Goal: Task Accomplishment & Management: Manage account settings

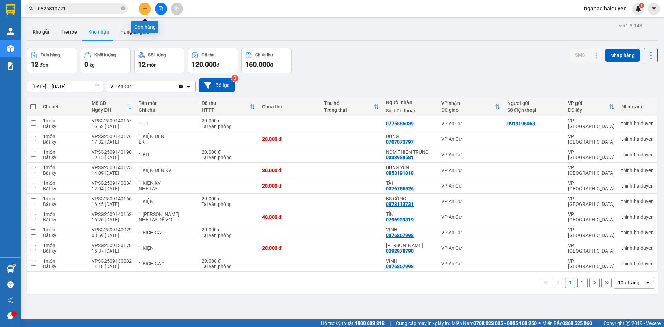
click at [144, 6] on button at bounding box center [145, 9] width 12 height 12
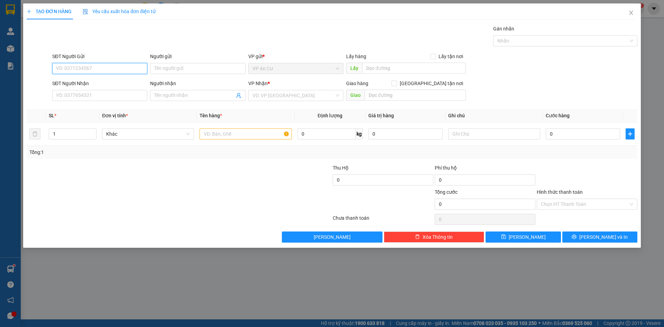
click at [81, 68] on input "SĐT Người Gửi" at bounding box center [99, 68] width 95 height 11
click at [633, 12] on icon "close" at bounding box center [632, 13] width 6 height 6
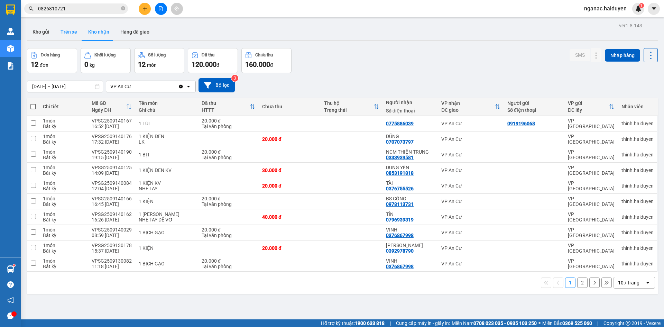
click at [62, 32] on button "Trên xe" at bounding box center [69, 32] width 28 height 17
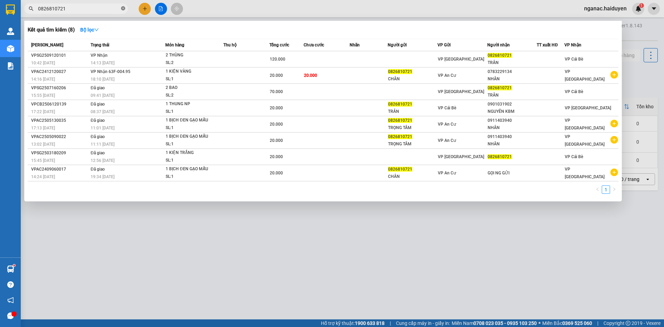
click at [123, 7] on icon "close-circle" at bounding box center [123, 8] width 4 height 4
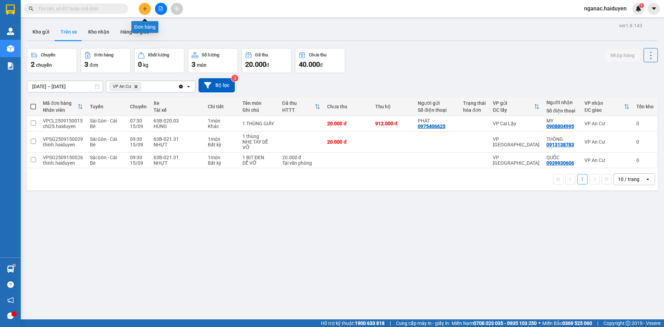
click at [145, 7] on icon "plus" at bounding box center [145, 8] width 5 height 5
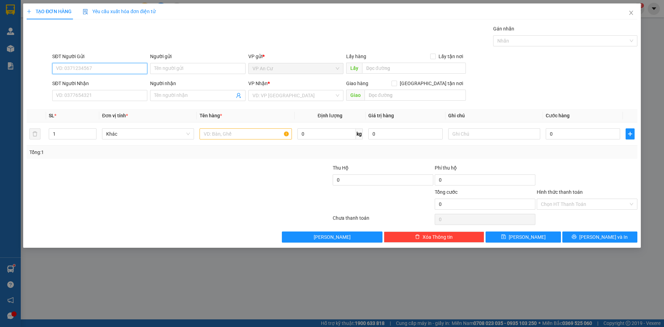
click at [74, 69] on input "SĐT Người Gửi" at bounding box center [99, 68] width 95 height 11
type input "4"
type input "3"
click at [69, 69] on input "093401394" at bounding box center [99, 68] width 95 height 11
type input "0931394"
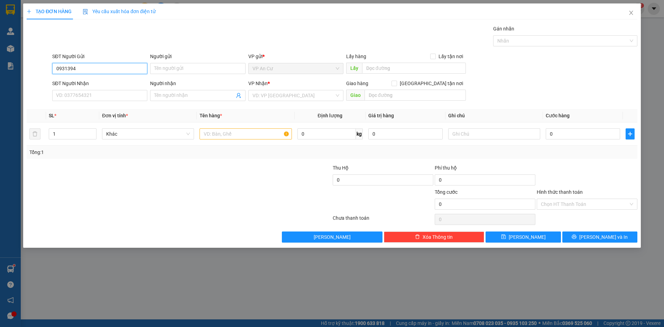
drag, startPoint x: 81, startPoint y: 73, endPoint x: 0, endPoint y: 96, distance: 84.0
click at [0, 96] on div "TẠO ĐƠN HÀNG Yêu cầu xuất hóa đơn điện tử Transit Pickup Surcharge Ids Transit …" at bounding box center [332, 163] width 664 height 327
type input "0934111394"
click at [161, 68] on input "Người gửi" at bounding box center [197, 68] width 95 height 11
drag, startPoint x: 95, startPoint y: 74, endPoint x: 2, endPoint y: 86, distance: 93.1
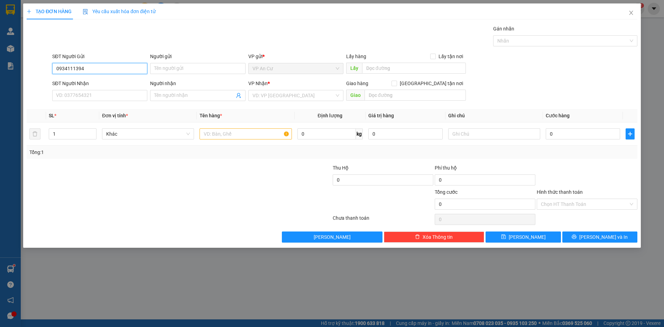
click at [5, 87] on div "TẠO ĐƠN HÀNG Yêu cầu xuất hóa đơn điện tử Transit Pickup Surcharge Ids Transit …" at bounding box center [332, 163] width 664 height 327
click at [90, 79] on div "0378104896 - CHÚ TUẤN" at bounding box center [99, 83] width 87 height 8
type input "0378104896"
type input "CHÚ TUẤN"
type input "0934111394"
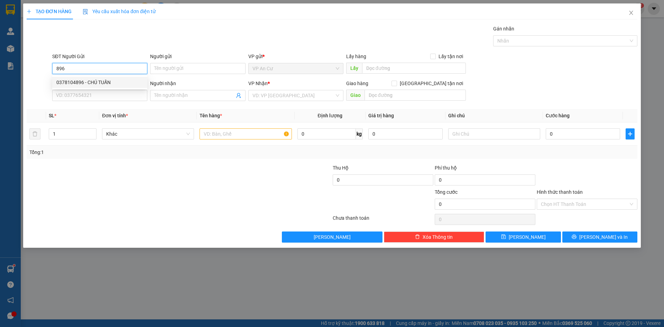
type input "TRINH"
type input "80.000"
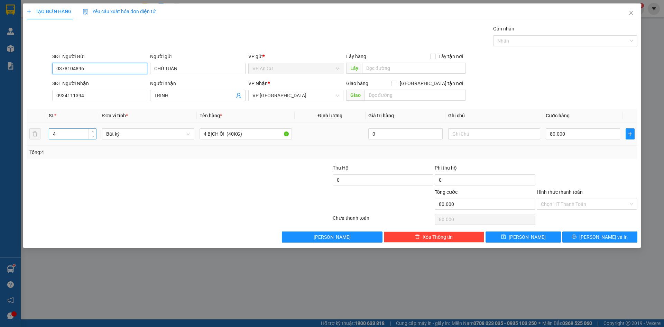
type input "0378104896"
click at [61, 135] on input "4" at bounding box center [72, 134] width 47 height 10
type input "5"
click at [205, 134] on input "4 BỊCH ỔI (40KG)" at bounding box center [246, 133] width 92 height 11
type input "0"
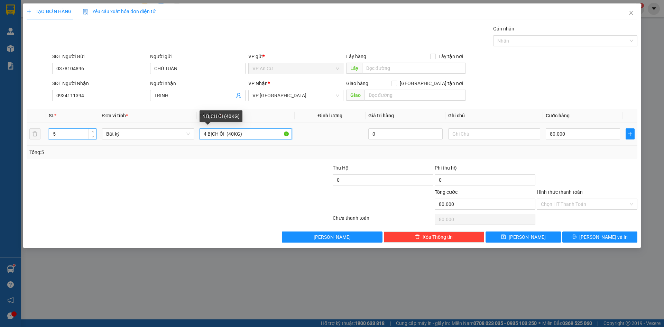
type input "0"
click at [208, 134] on input "4 BỊCH ỔI (40KG)" at bounding box center [246, 133] width 92 height 11
click at [207, 134] on input "4 BỊCH ỔI (40KG)" at bounding box center [246, 133] width 92 height 11
click at [231, 135] on input "5 BỊCH ỔI (40KG)" at bounding box center [246, 133] width 92 height 11
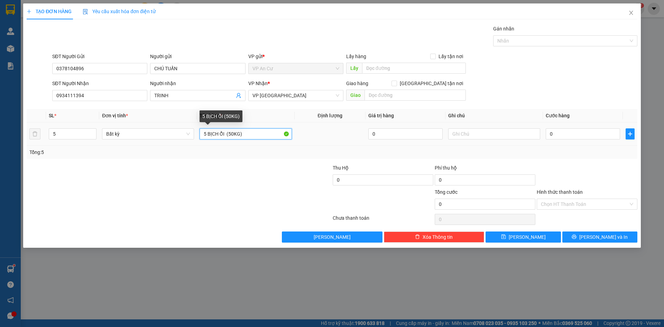
click at [246, 134] on input "5 BỊCH ỔI (50KG)" at bounding box center [246, 133] width 92 height 11
type input "5 BỊCH ỔI (50KG)"
click at [556, 136] on input "0" at bounding box center [583, 133] width 74 height 11
type input "1"
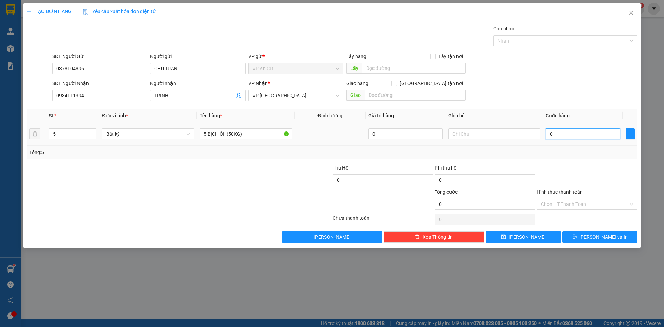
type input "1"
type input "10"
type input "100"
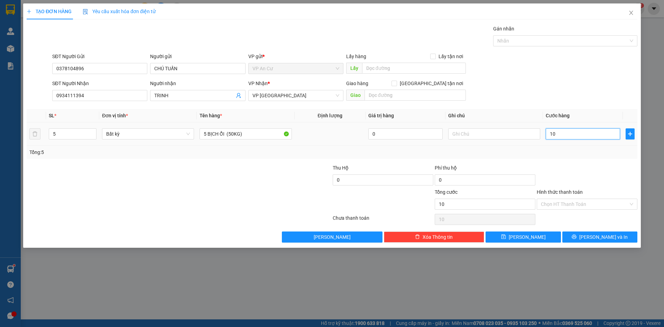
type input "100"
type input "1.000"
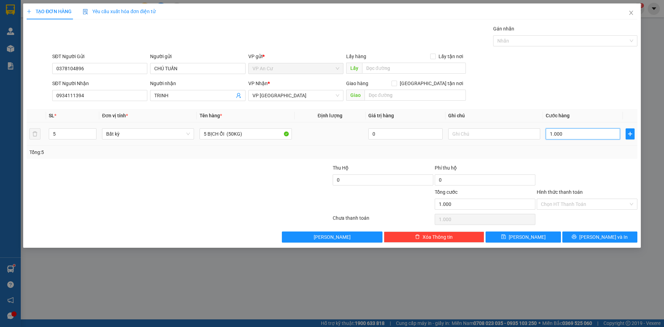
type input "10.000"
type input "100.000"
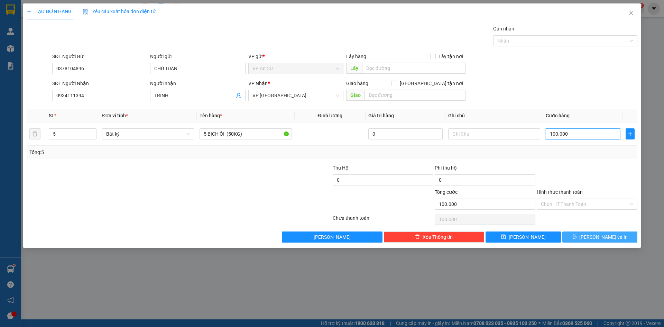
type input "100.000"
click at [577, 237] on icon "printer" at bounding box center [574, 236] width 5 height 5
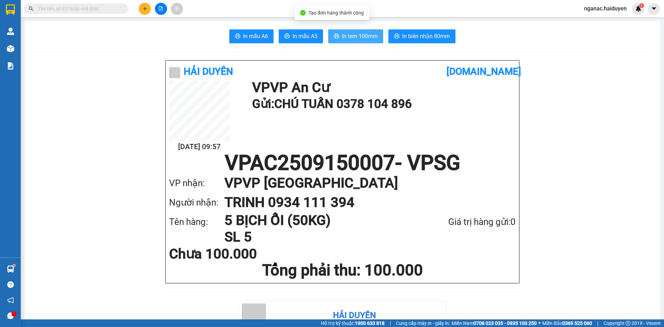
click at [360, 37] on span "In tem 100mm" at bounding box center [360, 36] width 36 height 9
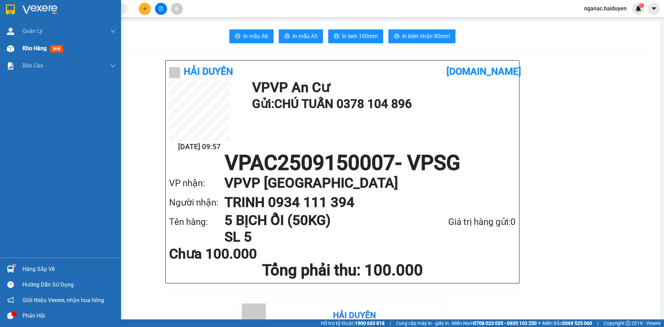
click at [34, 48] on span "Kho hàng" at bounding box center [34, 48] width 24 height 7
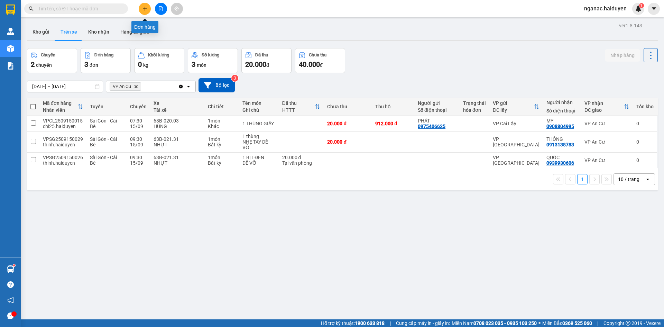
click at [144, 5] on button at bounding box center [145, 9] width 12 height 12
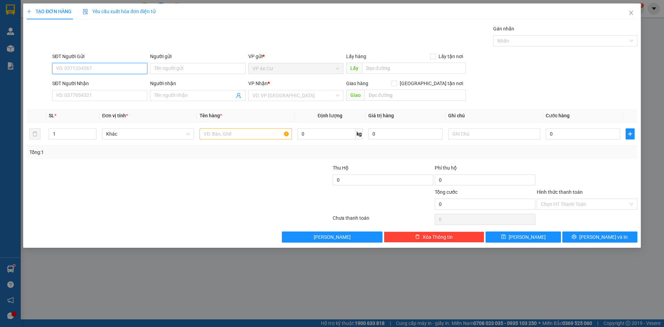
click at [106, 67] on input "SĐT Người Gửi" at bounding box center [99, 68] width 95 height 11
click at [105, 80] on div "0976770917 - [PERSON_NAME]" at bounding box center [99, 83] width 87 height 8
type input "0976770917"
type input "LAI"
type input "0798389994"
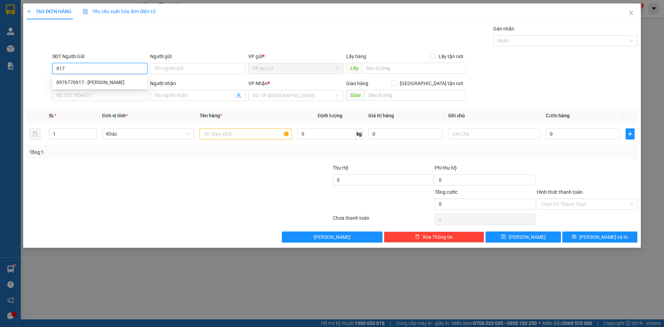
type input "KHẢI HOÀN"
type input "20.000"
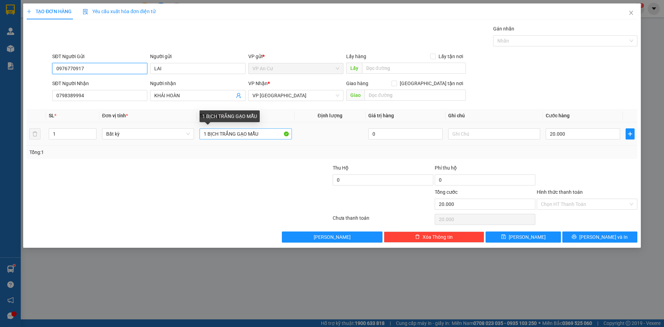
type input "0976770917"
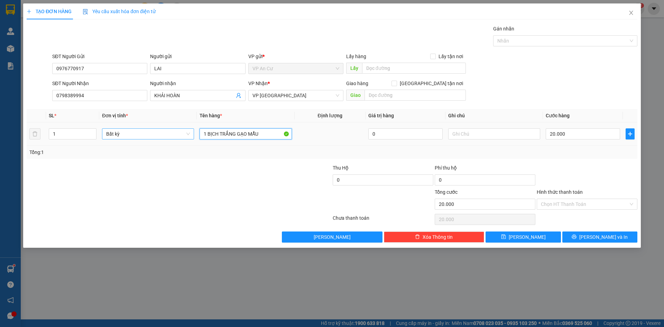
drag, startPoint x: 267, startPoint y: 136, endPoint x: 190, endPoint y: 137, distance: 76.8
click at [190, 137] on tr "1 Bất kỳ 1 BỊCH TRẮNG GẠO MẪU 0 20.000" at bounding box center [332, 134] width 611 height 23
type input "1 BAO GẠO MẪU"
click at [569, 135] on input "20.000" at bounding box center [583, 133] width 74 height 11
type input "0"
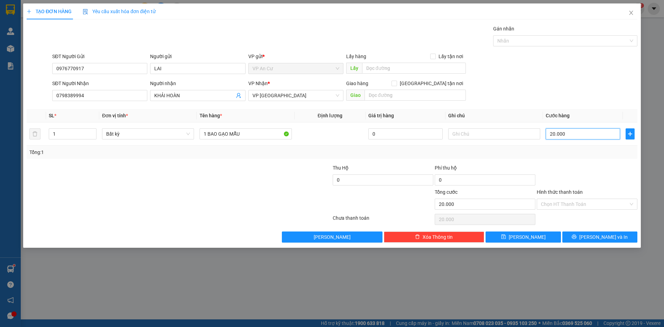
type input "0"
type input "4"
type input "04"
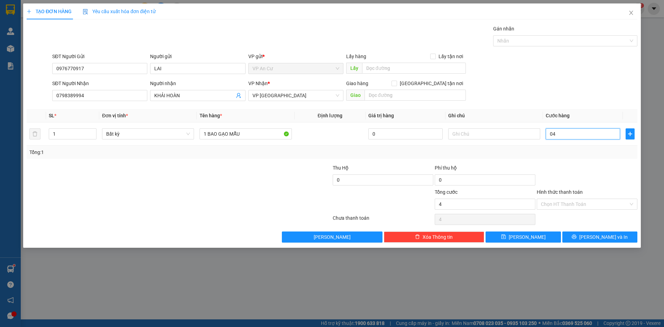
type input "40"
type input "040"
type input "400"
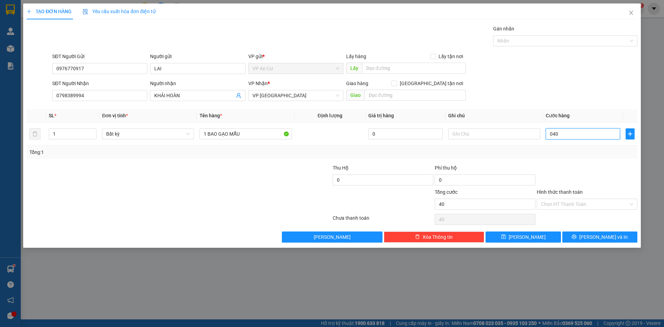
type input "0.400"
type input "4.000"
type input "04.000"
type input "40.000"
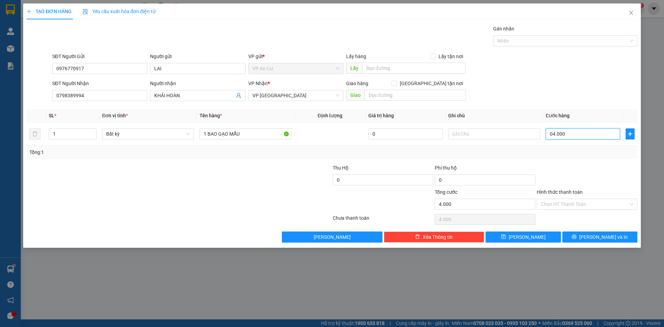
type input "40.000"
click at [591, 207] on input "Hình thức thanh toán" at bounding box center [585, 204] width 88 height 10
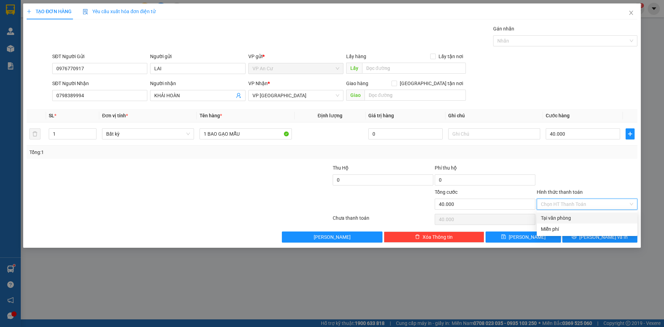
click at [585, 218] on div "Tại văn phòng" at bounding box center [587, 218] width 92 height 8
type input "0"
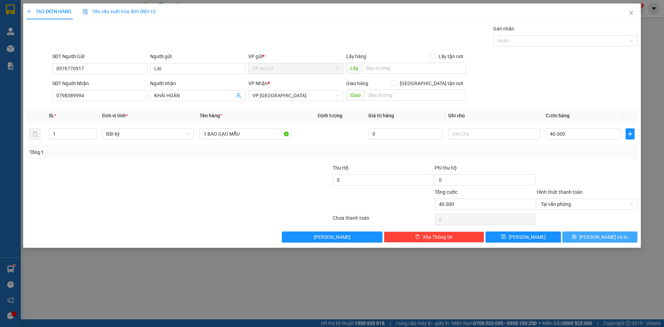
click at [581, 237] on button "[PERSON_NAME] và In" at bounding box center [600, 237] width 75 height 11
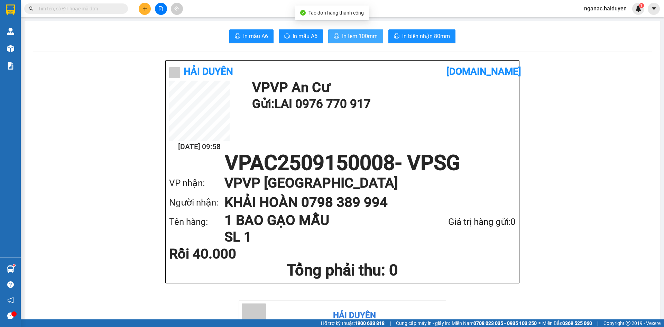
click at [353, 30] on button "In tem 100mm" at bounding box center [355, 36] width 55 height 14
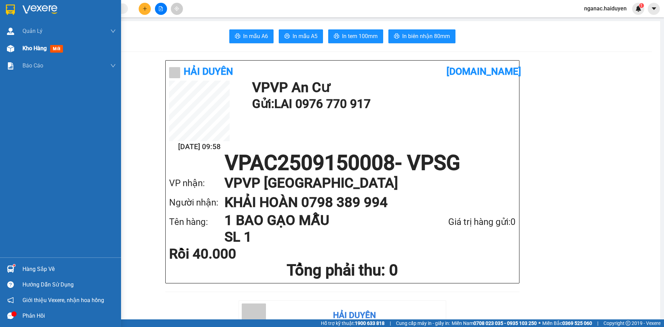
click at [22, 45] on span "Kho hàng" at bounding box center [34, 48] width 24 height 7
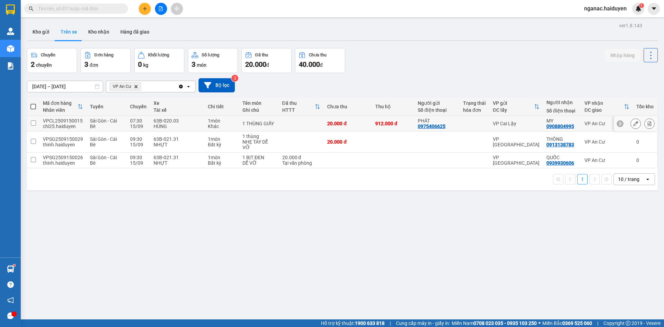
click at [54, 124] on div "chi25.haiduyen" at bounding box center [63, 127] width 40 height 6
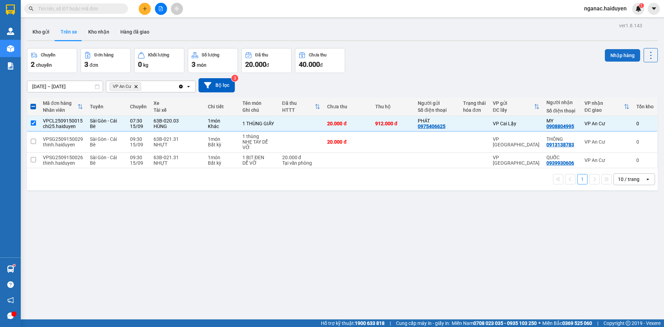
click at [614, 53] on button "Nhập hàng" at bounding box center [622, 55] width 35 height 12
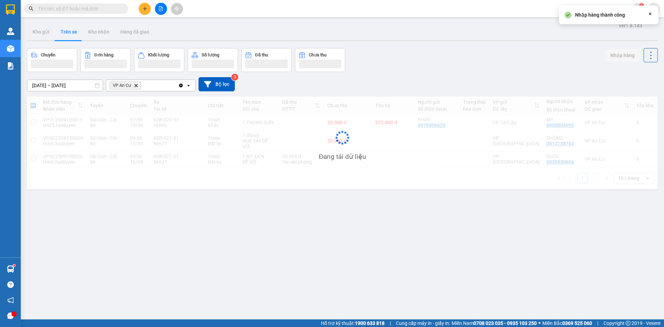
checkbox input "false"
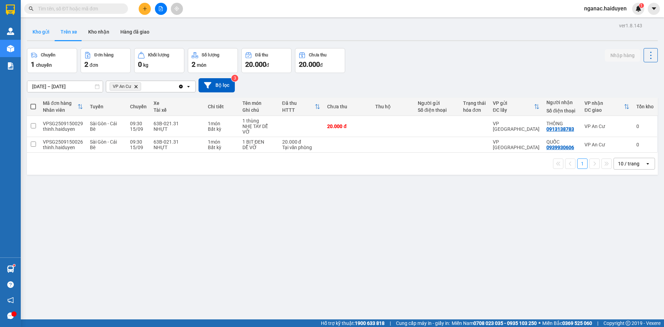
click at [42, 31] on button "Kho gửi" at bounding box center [41, 32] width 28 height 17
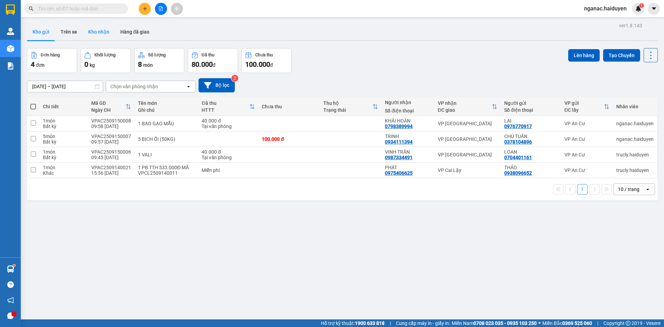
click at [103, 34] on button "Kho nhận" at bounding box center [99, 32] width 32 height 17
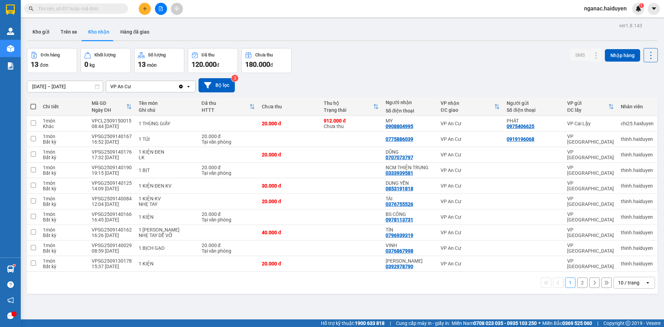
click at [578, 282] on button "2" at bounding box center [583, 283] width 10 height 10
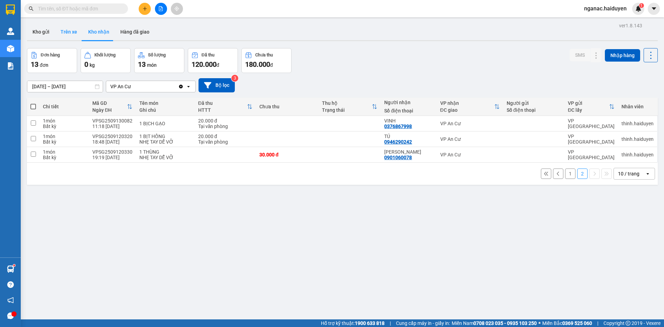
click at [72, 30] on button "Trên xe" at bounding box center [69, 32] width 28 height 17
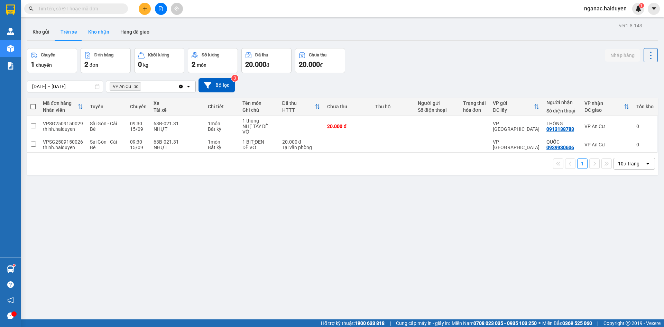
click at [100, 29] on button "Kho nhận" at bounding box center [99, 32] width 32 height 17
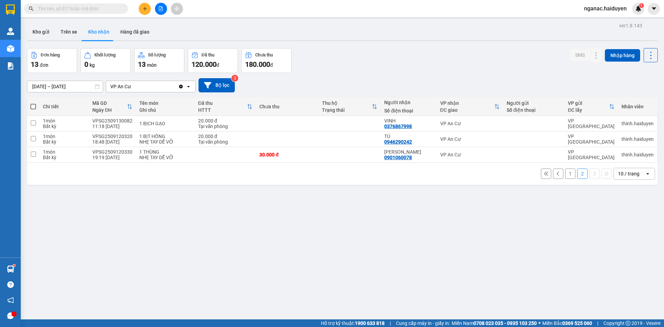
click at [565, 173] on button "1" at bounding box center [570, 174] width 10 height 10
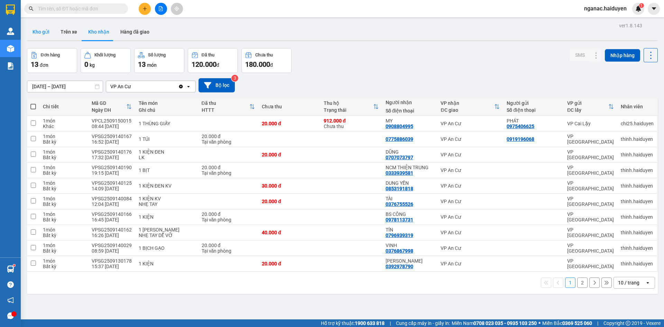
click at [29, 30] on button "Kho gửi" at bounding box center [41, 32] width 28 height 17
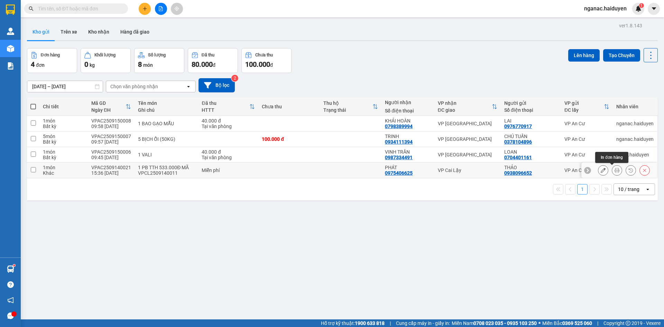
click at [615, 170] on icon at bounding box center [617, 170] width 5 height 5
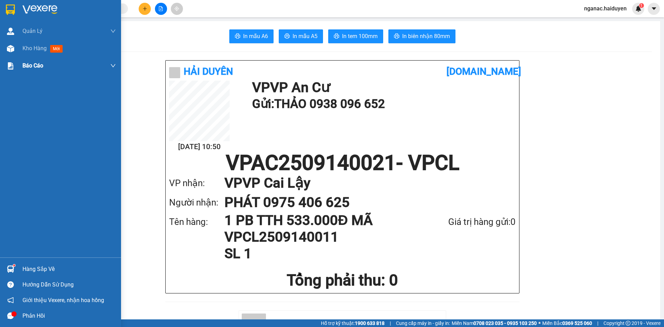
click at [24, 47] on span "Kho hàng" at bounding box center [34, 48] width 24 height 7
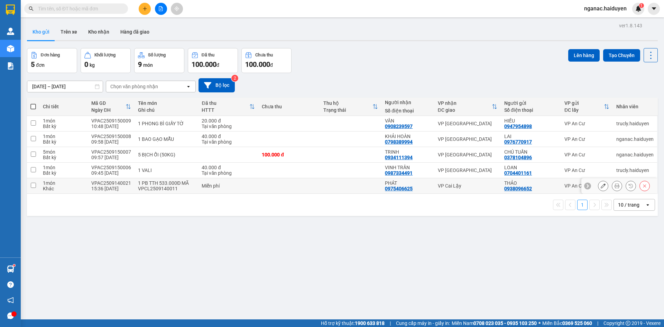
click at [73, 185] on div "1 món" at bounding box center [64, 183] width 42 height 6
checkbox input "true"
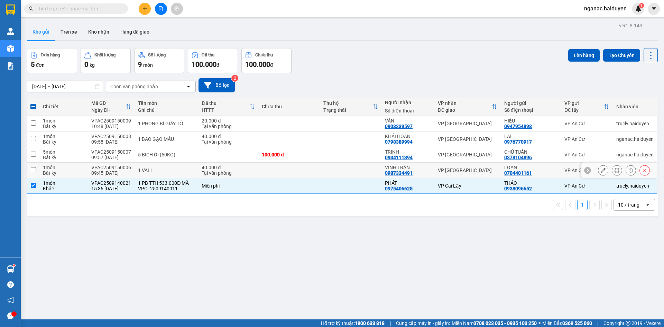
click at [78, 167] on div "1 món" at bounding box center [64, 168] width 42 height 6
checkbox input "true"
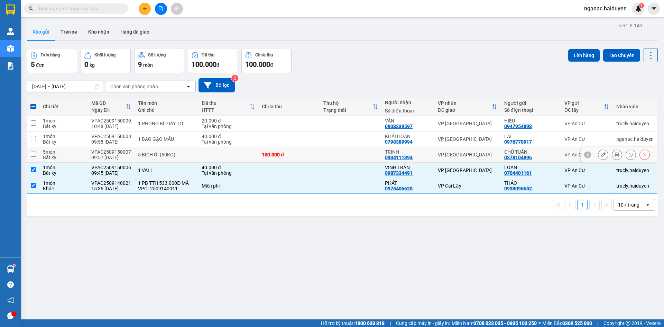
click at [86, 151] on td "5 món Bất kỳ" at bounding box center [63, 155] width 48 height 16
checkbox input "true"
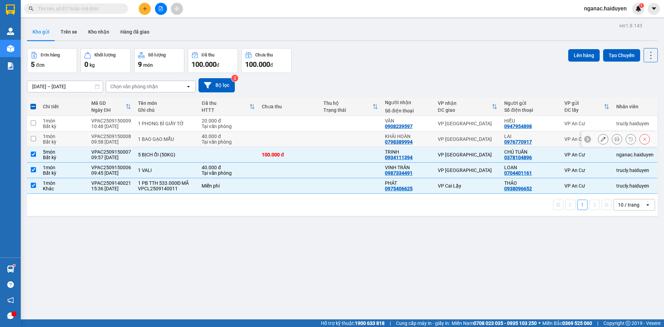
click at [91, 137] on td "VPAC2509150008 09:58 [DATE]" at bounding box center [111, 140] width 47 height 16
checkbox input "true"
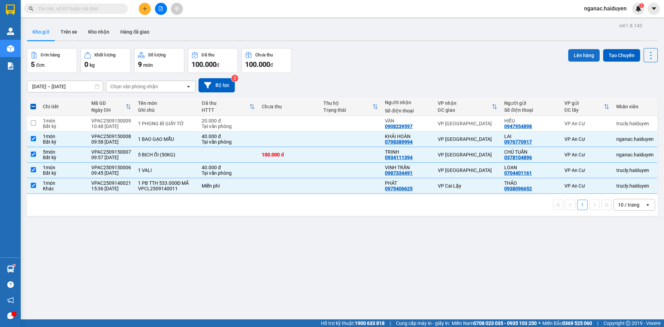
click at [579, 55] on button "Lên hàng" at bounding box center [584, 55] width 31 height 12
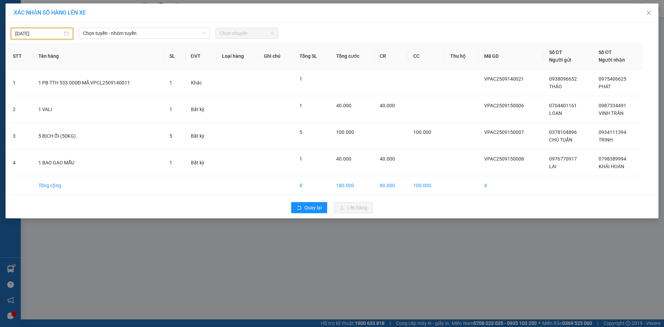
click at [44, 35] on input "[DATE]" at bounding box center [38, 34] width 47 height 8
click at [32, 95] on div "15" at bounding box center [33, 95] width 8 height 8
type input "[DATE]"
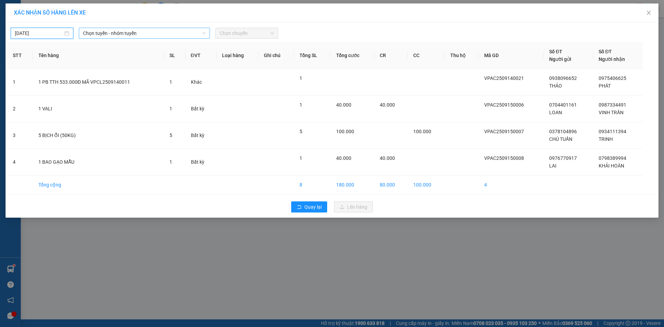
click at [125, 34] on span "Chọn tuyến - nhóm tuyến" at bounding box center [144, 33] width 123 height 10
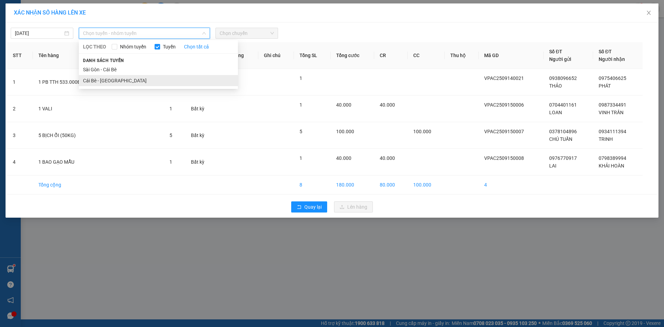
click at [121, 79] on li "Cái Bè - [GEOGRAPHIC_DATA]" at bounding box center [158, 80] width 159 height 11
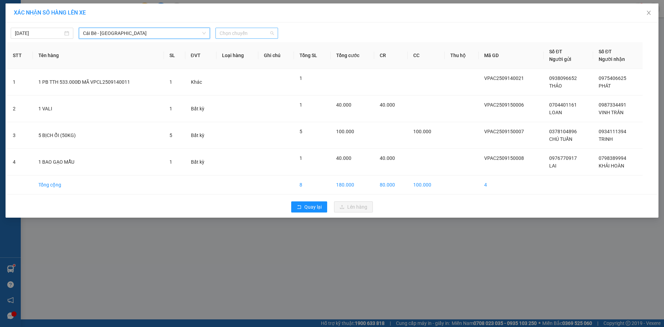
click at [235, 32] on span "Chọn chuyến" at bounding box center [247, 33] width 54 height 10
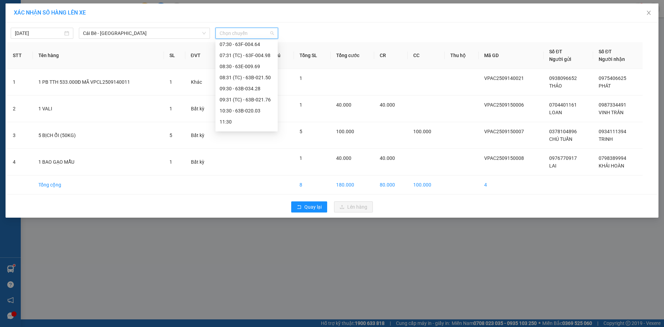
scroll to position [138, 0]
click at [244, 74] on div "10:30 - 63B-020.03" at bounding box center [247, 75] width 54 height 8
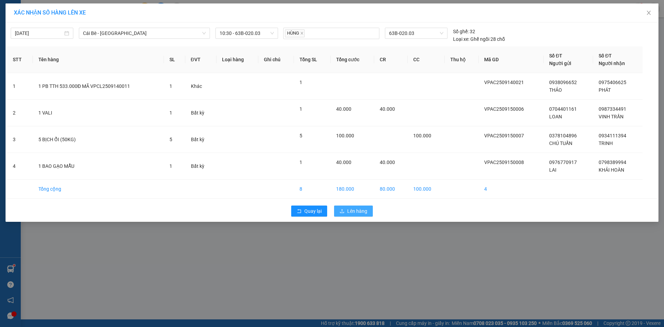
click at [353, 210] on span "Lên hàng" at bounding box center [357, 211] width 20 height 8
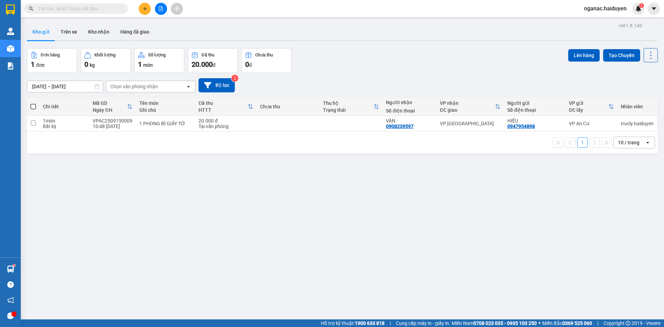
click at [147, 235] on div "ver 1.8.143 Kho gửi Trên xe Kho nhận Hàng đã giao Đơn hàng 1 đơn Khối lượng 0 k…" at bounding box center [342, 184] width 637 height 327
